Goal: Transaction & Acquisition: Purchase product/service

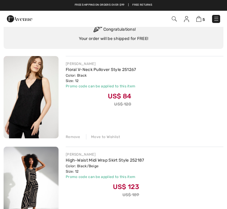
scroll to position [35, 0]
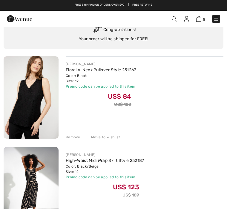
click at [216, 18] on img at bounding box center [216, 19] width 6 height 6
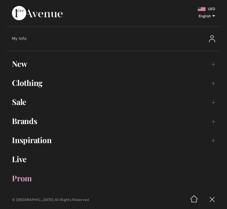
click at [210, 40] on img at bounding box center [212, 38] width 6 height 7
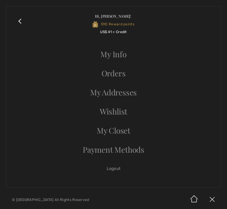
click at [21, 16] on link "Close submenu" at bounding box center [19, 24] width 15 height 24
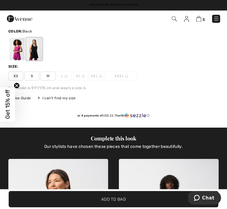
scroll to position [218, 0]
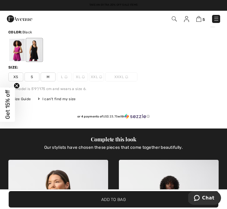
click at [198, 19] on img at bounding box center [198, 19] width 5 height 6
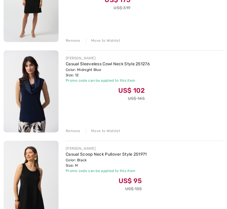
scroll to position [323, 0]
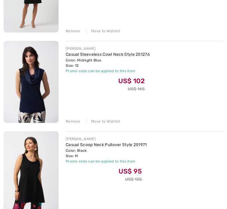
click at [73, 118] on div "Remove Move to Wishlist" at bounding box center [145, 121] width 158 height 7
click at [72, 124] on div "Remove" at bounding box center [73, 121] width 15 height 5
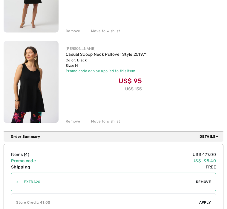
click at [72, 124] on div "Remove" at bounding box center [73, 121] width 15 height 5
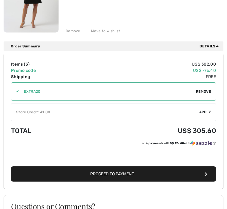
click at [206, 86] on div "✔ Apply Remove" at bounding box center [113, 91] width 205 height 18
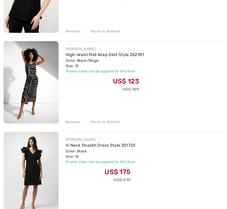
scroll to position [141, 0]
click at [73, 124] on div "Remove" at bounding box center [73, 121] width 15 height 5
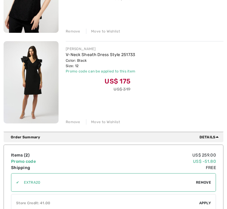
click at [71, 122] on div "Remove" at bounding box center [73, 121] width 15 height 5
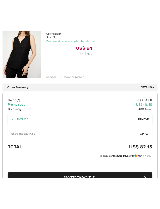
scroll to position [0, 0]
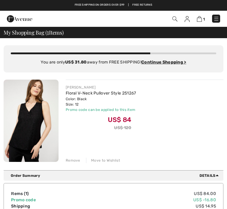
click at [71, 159] on div "Remove" at bounding box center [73, 160] width 15 height 5
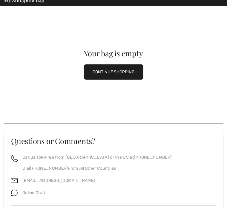
scroll to position [30, 0]
